Goal: Subscribe to service/newsletter

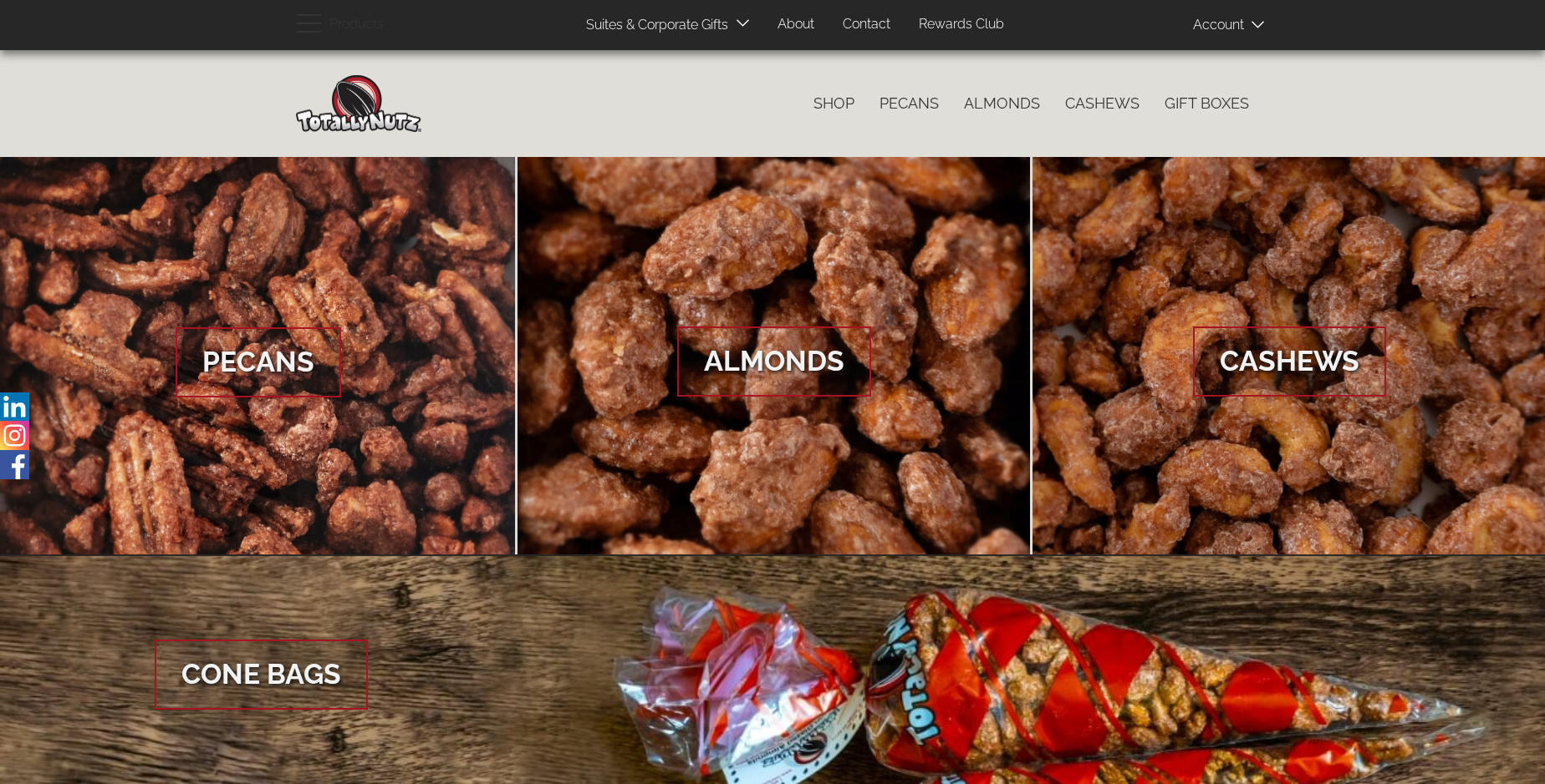
scroll to position [2497, 0]
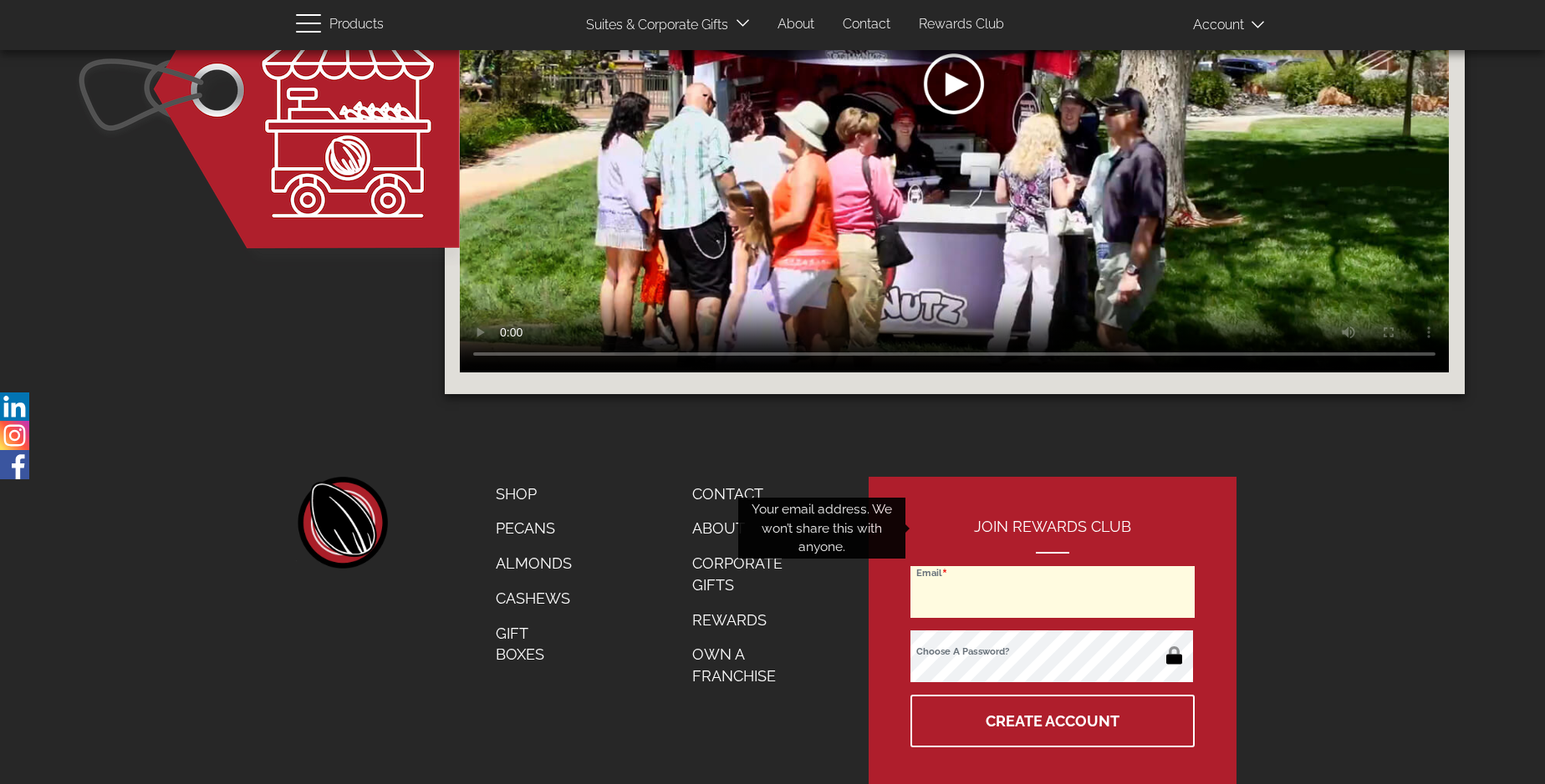
click at [1053, 566] on input "Email" at bounding box center [1052, 592] width 284 height 52
type input "Rae385.Gorczany_2003@sigismail.com"
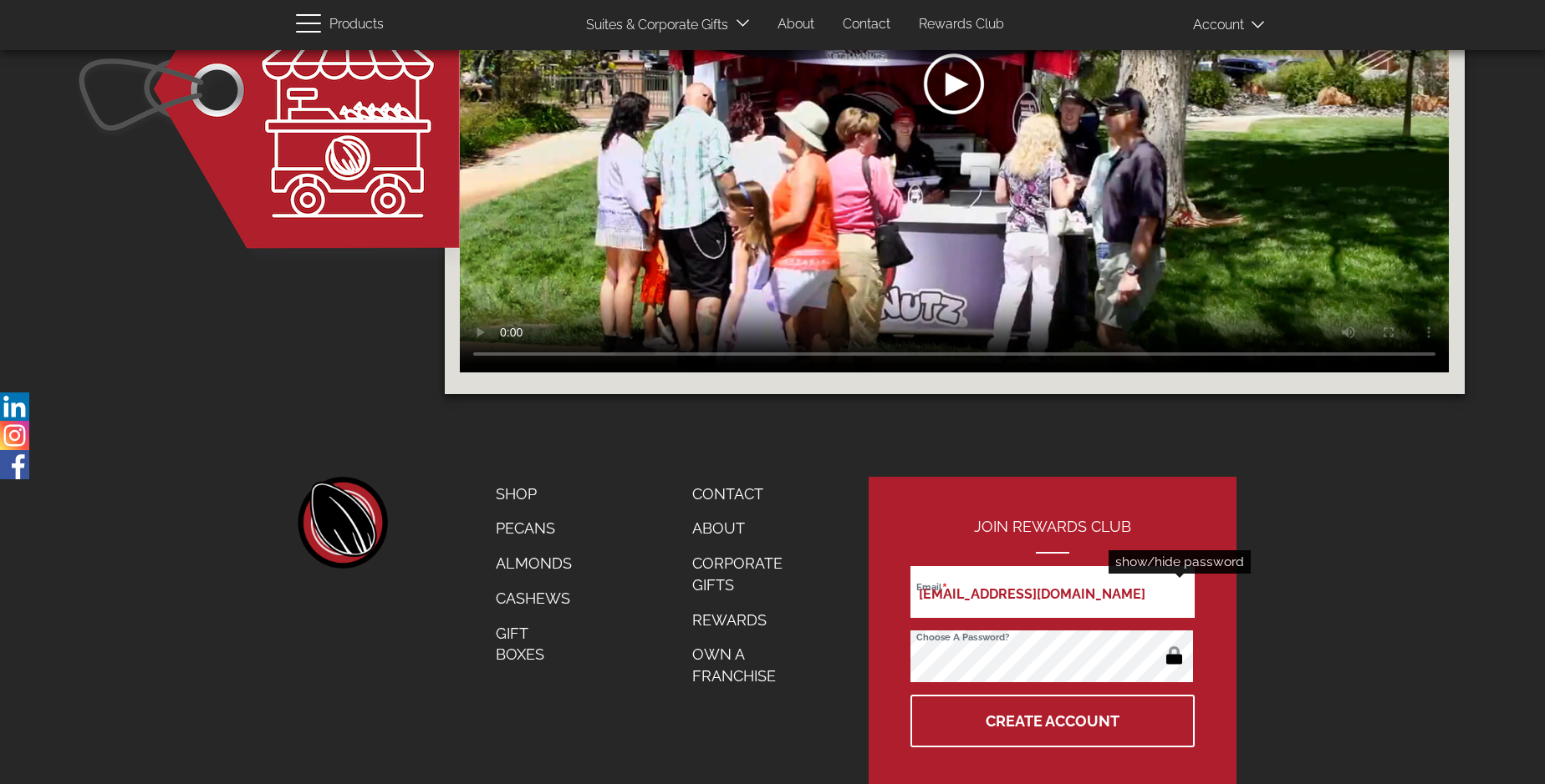
click at [1174, 644] on button "button" at bounding box center [1174, 658] width 33 height 27
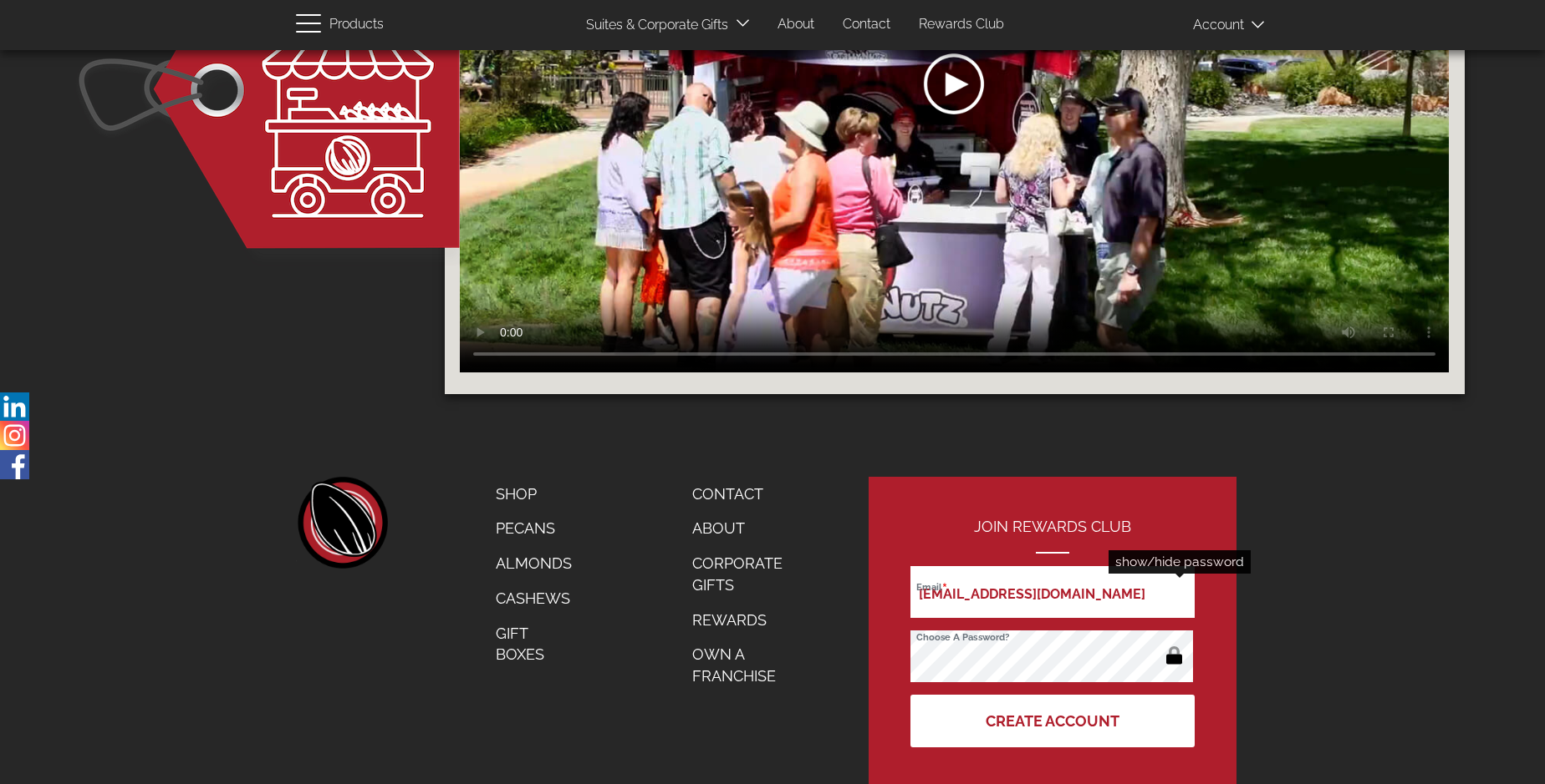
click at [1053, 695] on button "Create Account" at bounding box center [1052, 721] width 284 height 53
